Goal: Use online tool/utility: Utilize a website feature to perform a specific function

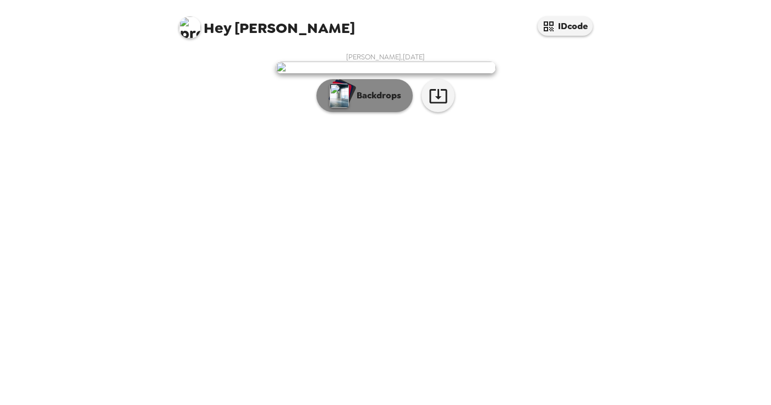
click at [371, 102] on p "Backdrops" at bounding box center [376, 95] width 50 height 13
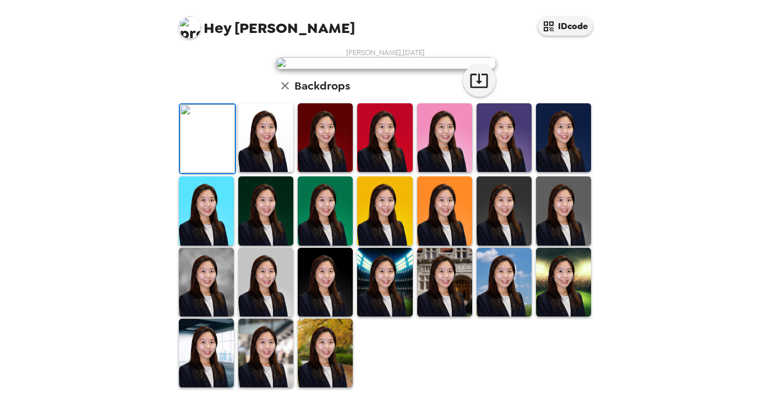
scroll to position [81, 0]
click at [282, 172] on img at bounding box center [265, 137] width 55 height 69
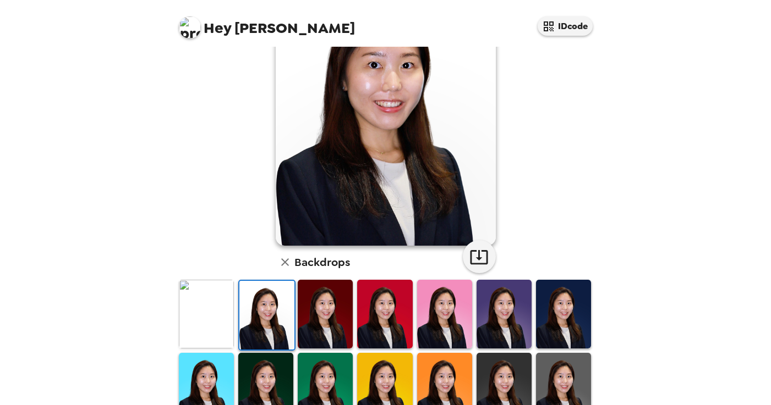
scroll to position [105, 0]
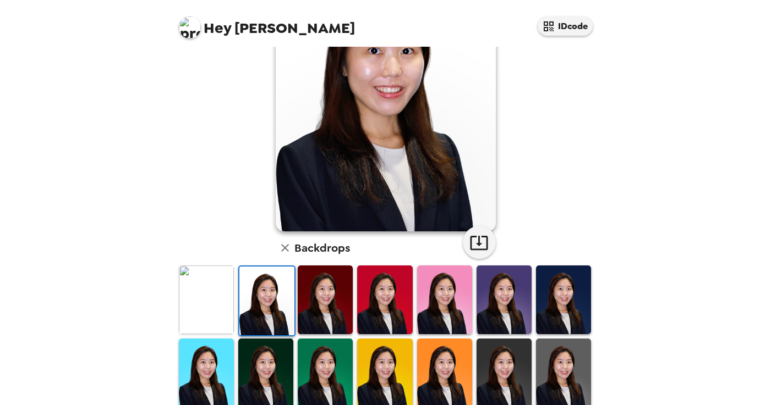
click at [513, 377] on img at bounding box center [503, 373] width 55 height 69
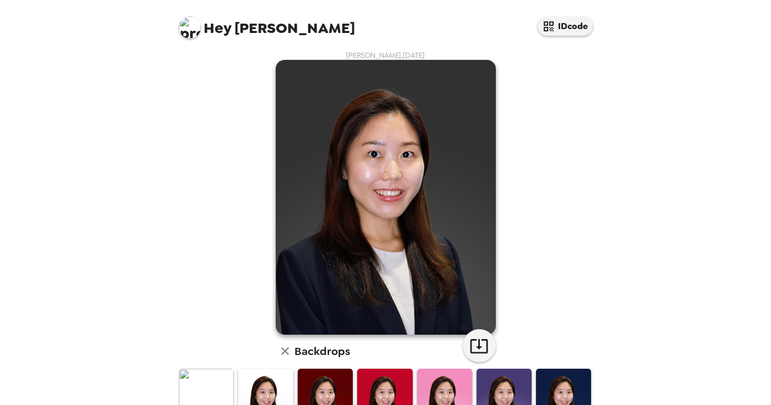
scroll to position [0, 0]
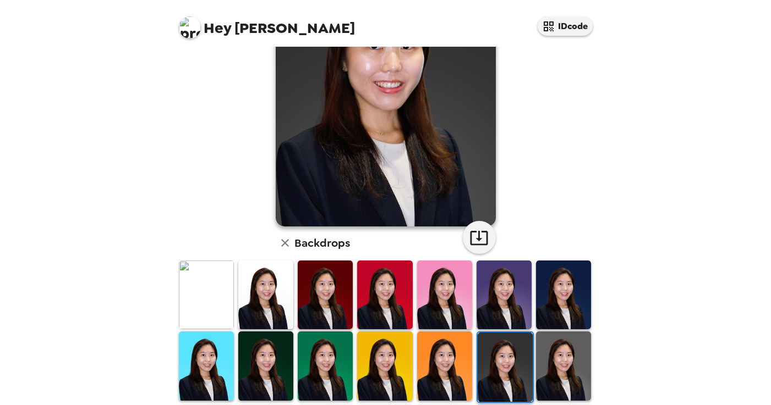
click at [549, 367] on img at bounding box center [563, 366] width 55 height 69
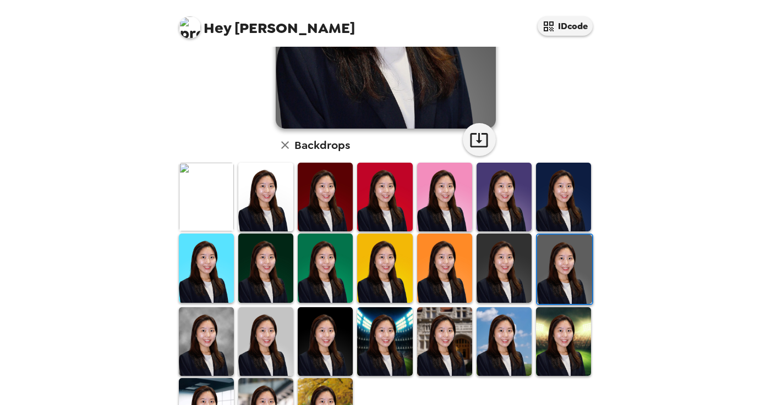
scroll to position [248, 0]
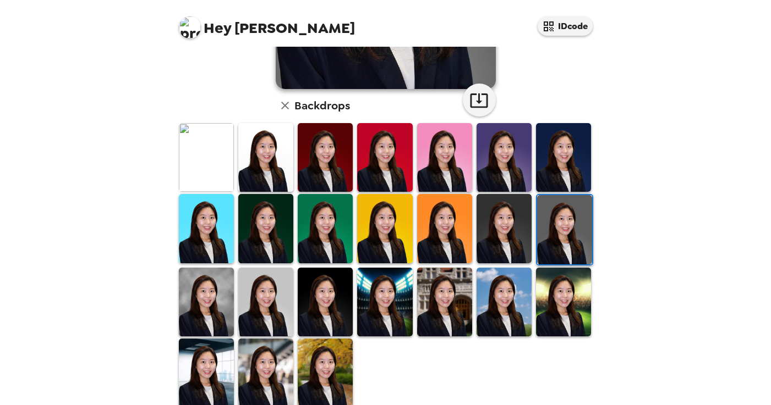
click at [251, 315] on img at bounding box center [265, 302] width 55 height 69
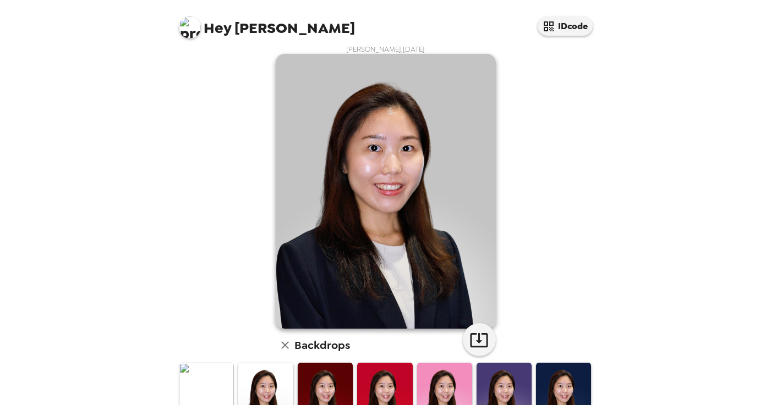
scroll to position [6, 0]
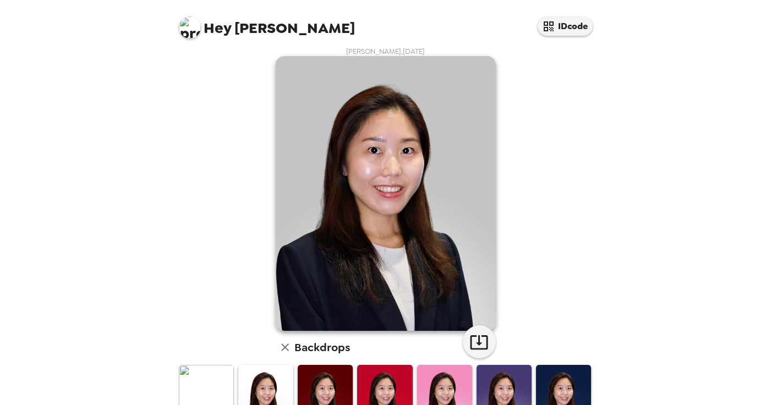
click at [624, 228] on div "Hey [PERSON_NAME] IDcode [PERSON_NAME] , [DATE] Backdrops" at bounding box center [385, 202] width 771 height 405
click at [286, 347] on icon "button" at bounding box center [285, 348] width 8 height 8
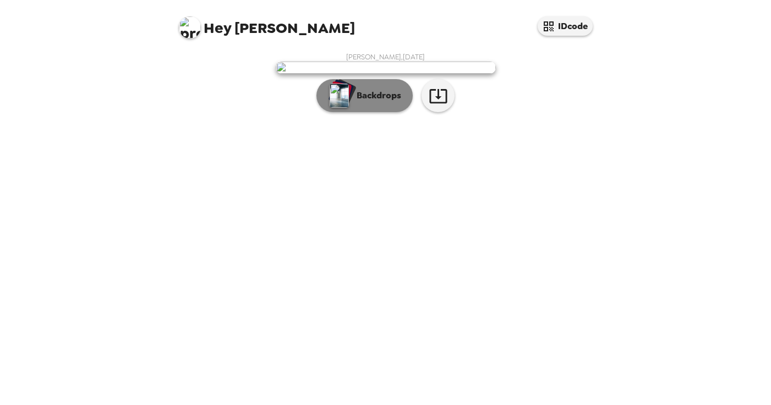
click at [400, 102] on p "Backdrops" at bounding box center [376, 95] width 50 height 13
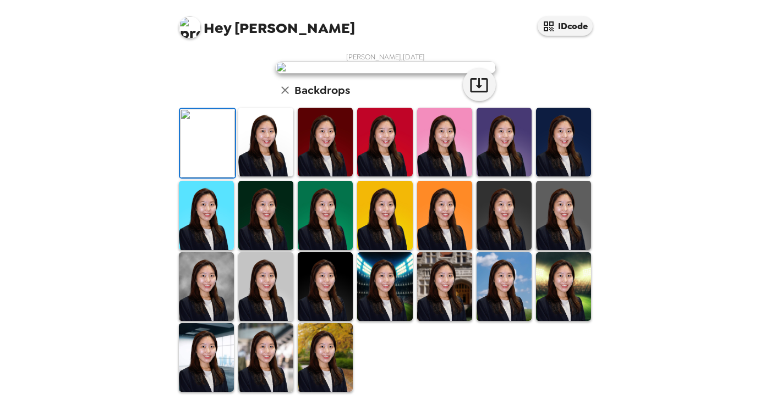
scroll to position [268, 0]
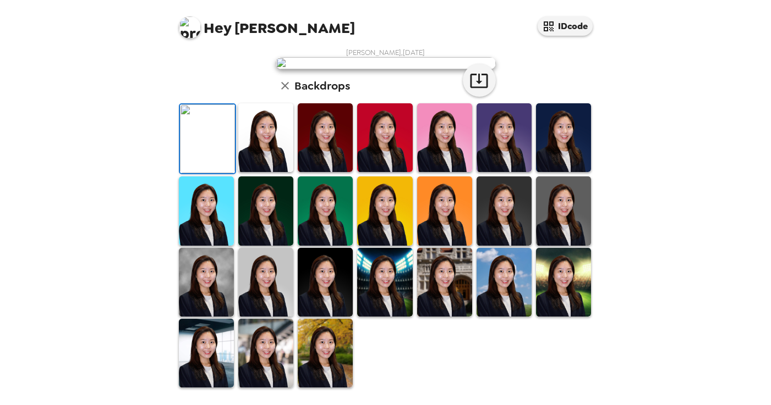
click at [204, 286] on img at bounding box center [206, 282] width 55 height 69
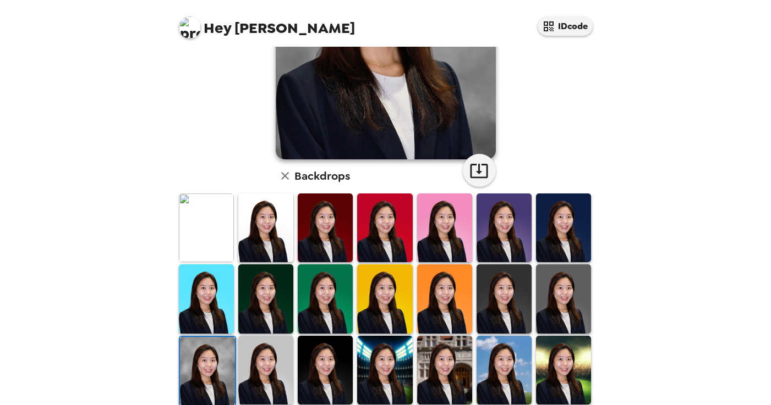
scroll to position [189, 0]
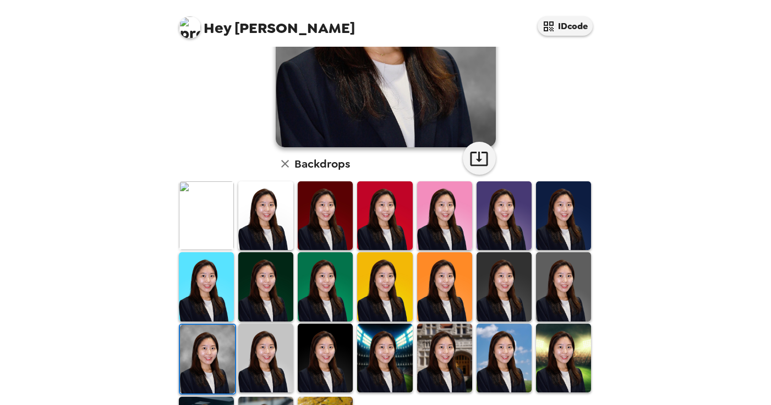
click at [262, 359] on img at bounding box center [265, 358] width 55 height 69
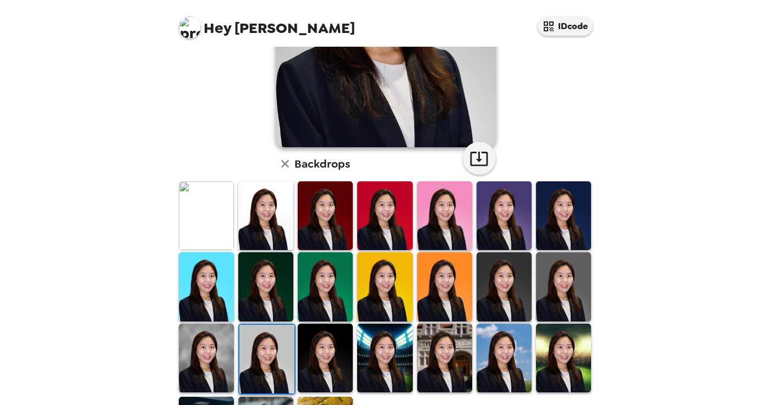
click at [336, 339] on img at bounding box center [325, 358] width 55 height 69
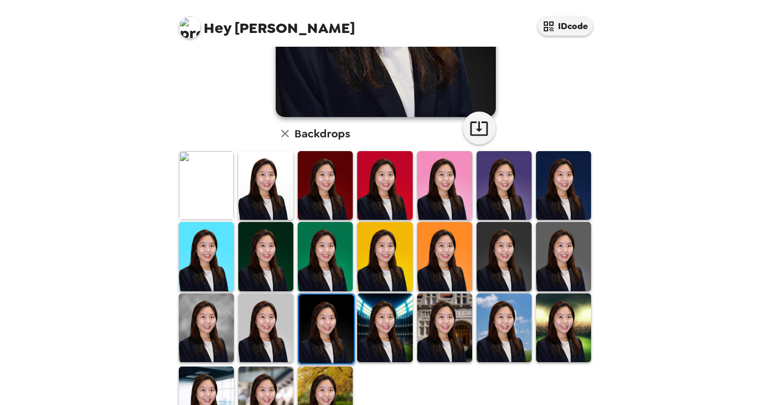
scroll to position [221, 0]
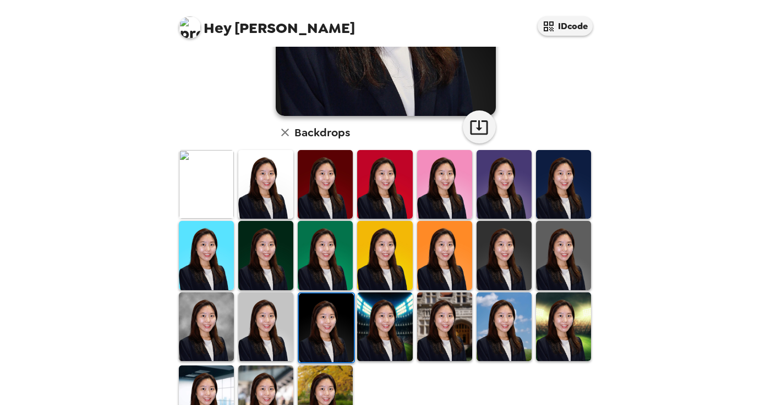
click at [257, 324] on img at bounding box center [265, 327] width 55 height 69
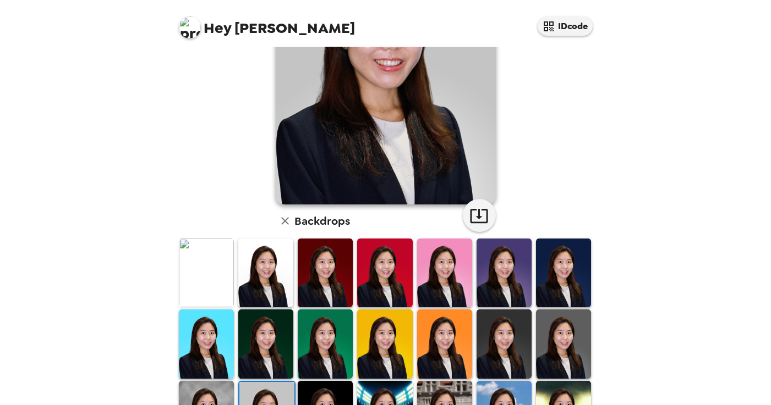
scroll to position [145, 0]
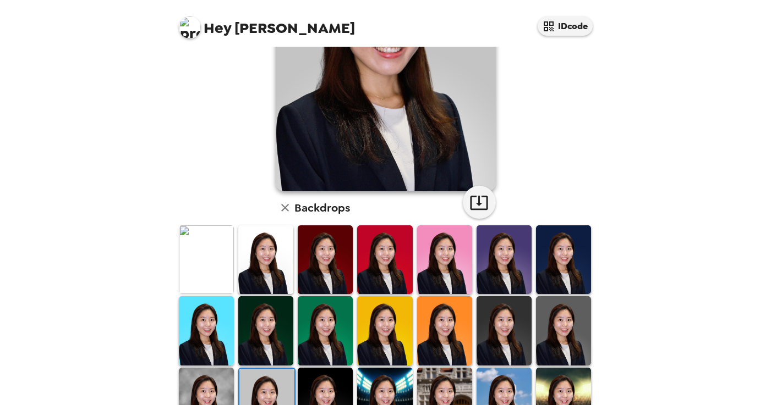
click at [568, 269] on img at bounding box center [563, 260] width 55 height 69
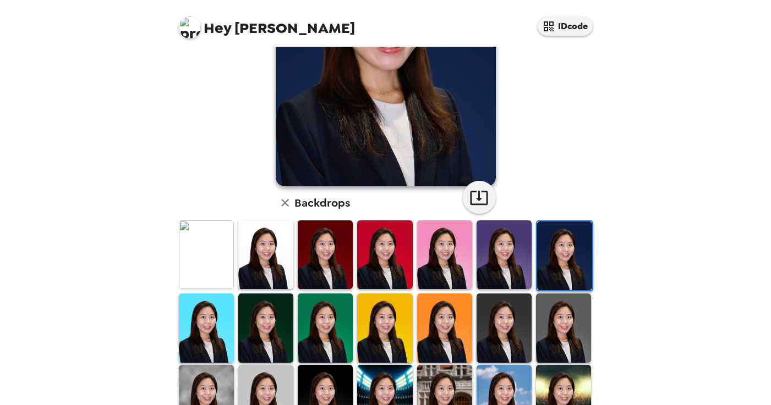
scroll to position [151, 0]
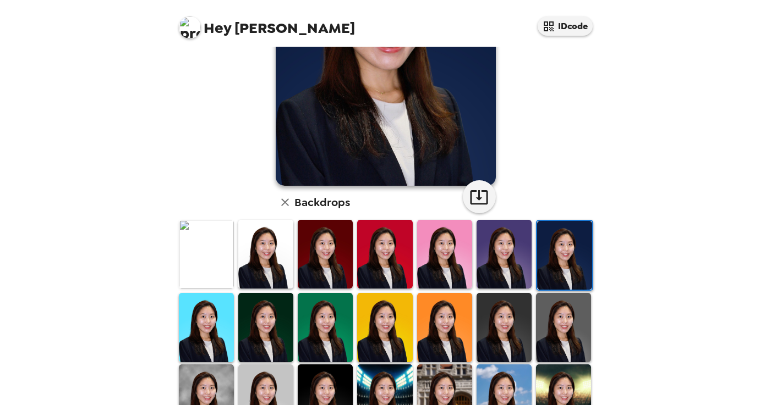
click at [567, 320] on img at bounding box center [563, 327] width 55 height 69
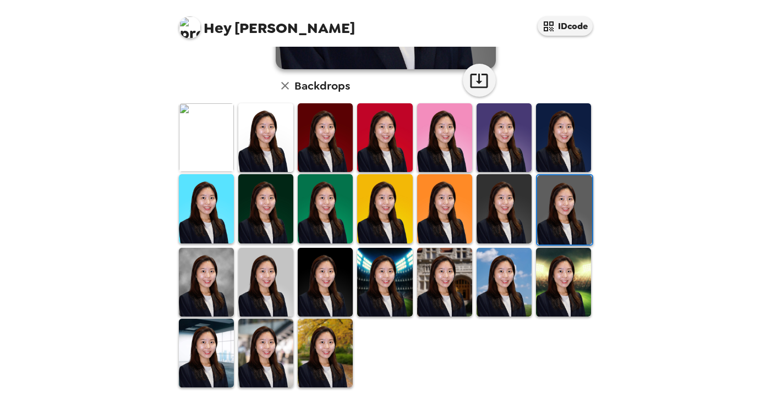
click at [264, 292] on img at bounding box center [265, 282] width 55 height 69
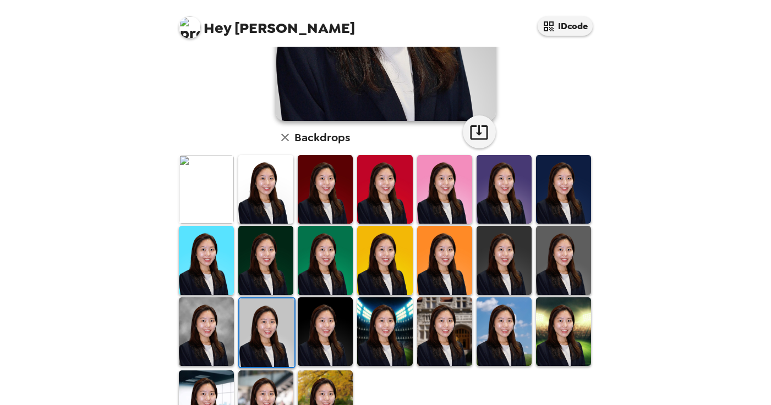
scroll to position [268, 0]
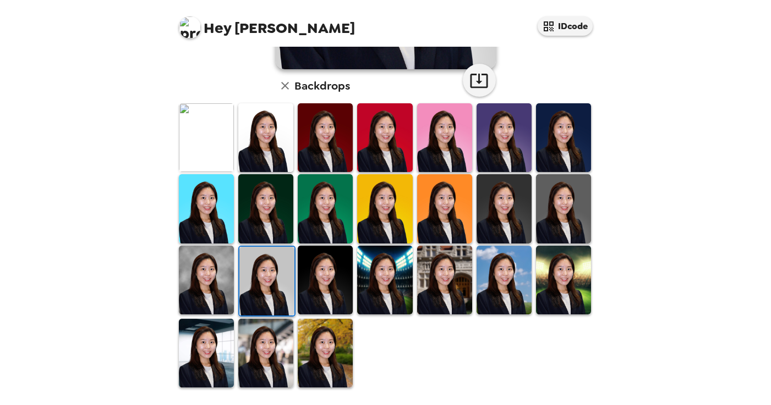
click at [264, 357] on img at bounding box center [265, 353] width 55 height 69
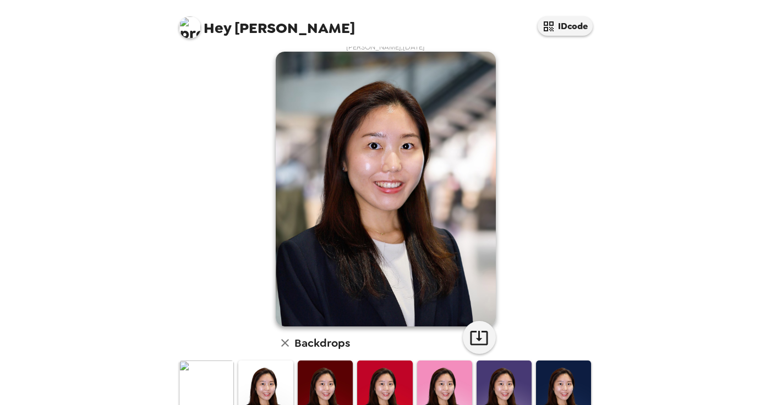
scroll to position [0, 0]
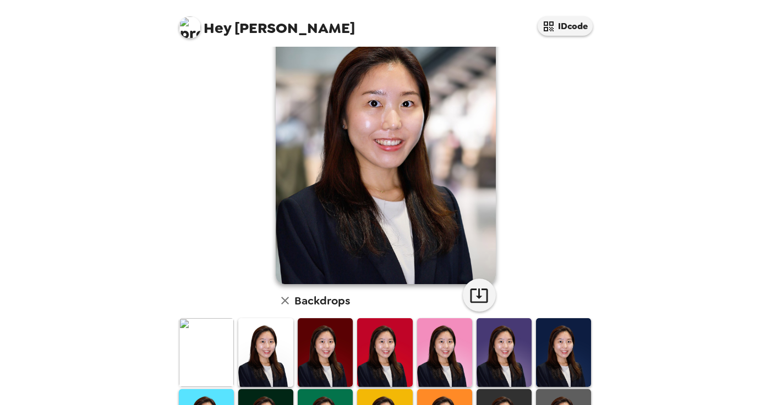
scroll to position [69, 0]
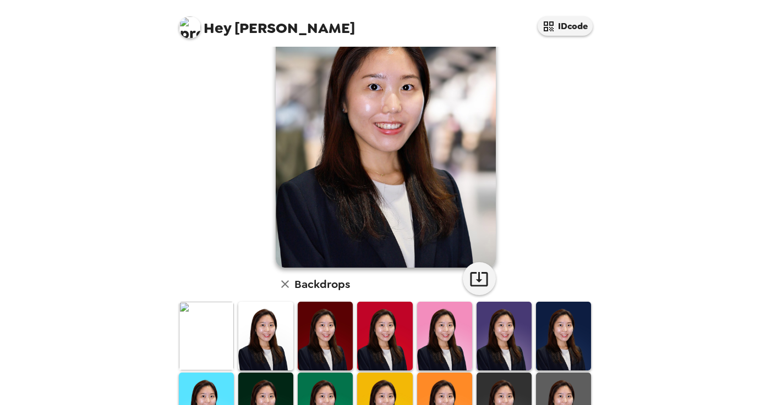
click at [480, 277] on icon "button" at bounding box center [478, 279] width 19 height 19
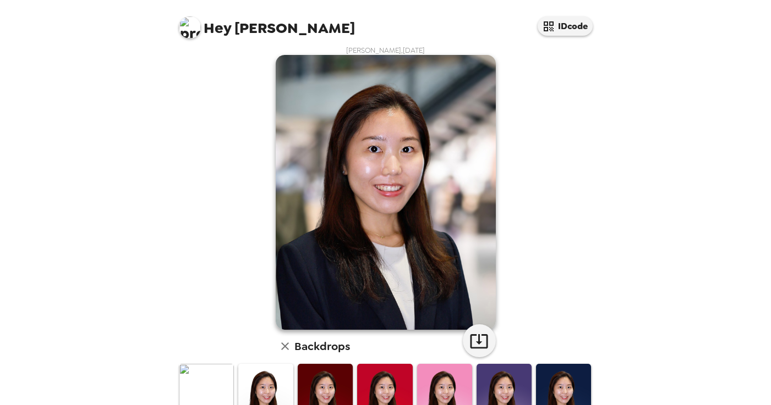
scroll to position [6, 0]
